Goal: Transaction & Acquisition: Purchase product/service

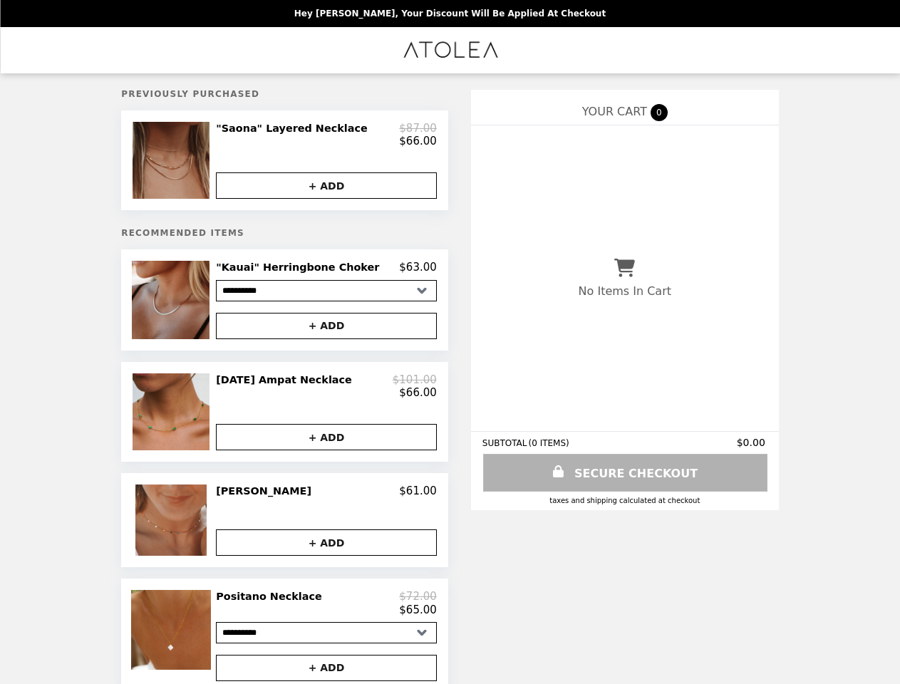
click at [195, 164] on img at bounding box center [173, 160] width 81 height 77
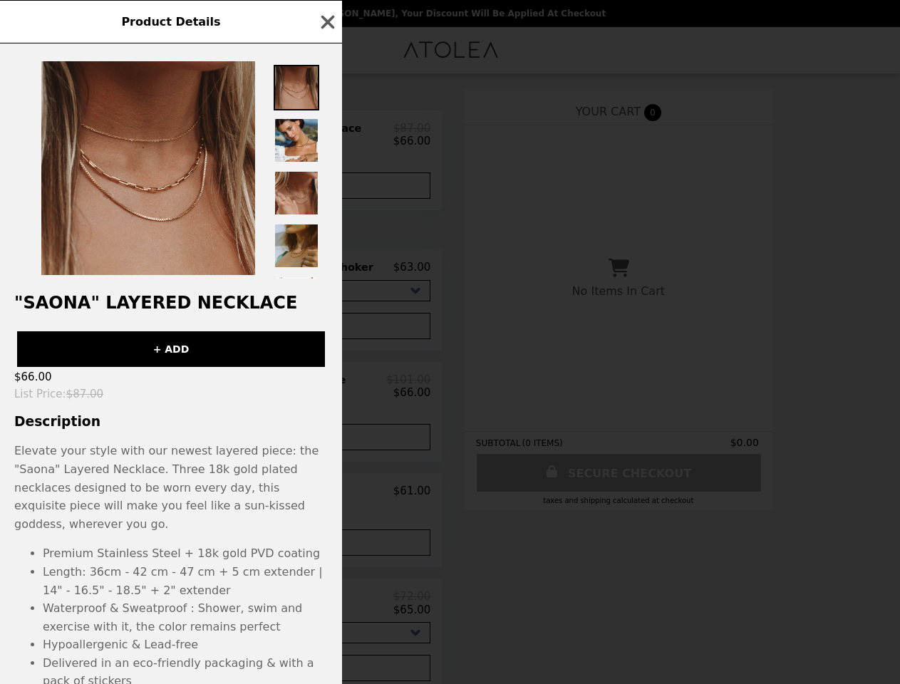
click at [326, 138] on div "Product Details "Saona" Layered Necklace + ADD $66.00 List Price : $87.00 Descr…" at bounding box center [450, 342] width 900 height 684
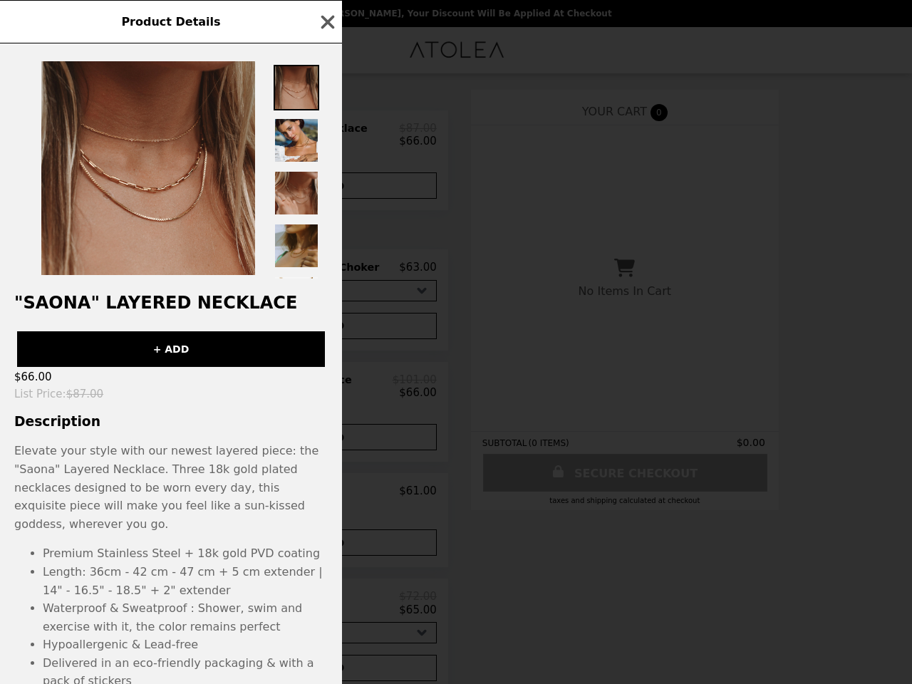
click at [326, 191] on div at bounding box center [171, 160] width 342 height 235
click at [195, 307] on h2 ""Saona" Layered Necklace" at bounding box center [171, 303] width 342 height 20
click at [326, 275] on div "Product Details "Saona" Layered Necklace + ADD $66.00 List Price : $87.00 Descr…" at bounding box center [456, 342] width 912 height 684
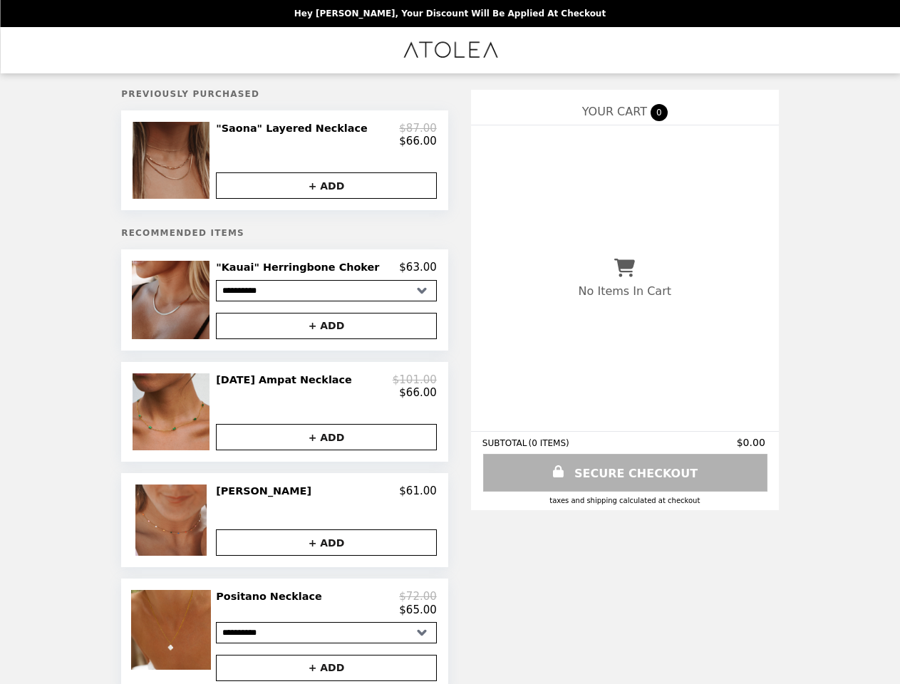
click at [326, 333] on button "+ ADD" at bounding box center [326, 326] width 221 height 26
click at [195, 422] on img at bounding box center [173, 411] width 81 height 77
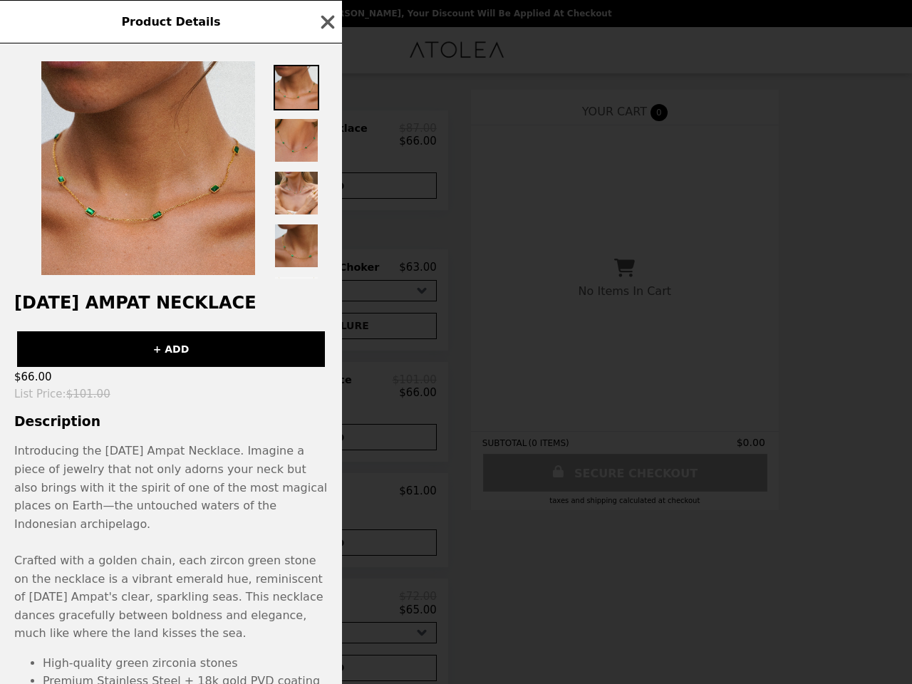
click at [326, 395] on div "Product Details [DATE] Ampat Necklace + ADD $66.00 List Price : $101.00 Descrip…" at bounding box center [456, 342] width 912 height 684
click at [326, 449] on div "[DATE] Ampat Necklace + ADD $66.00 List Price : $101.00 Description Introducing…" at bounding box center [171, 363] width 342 height 641
click at [195, 532] on p "Introducing the [DATE] Ampat Necklace. Imagine a piece of jewelry that not only…" at bounding box center [170, 542] width 313 height 201
